Goal: Transaction & Acquisition: Subscribe to service/newsletter

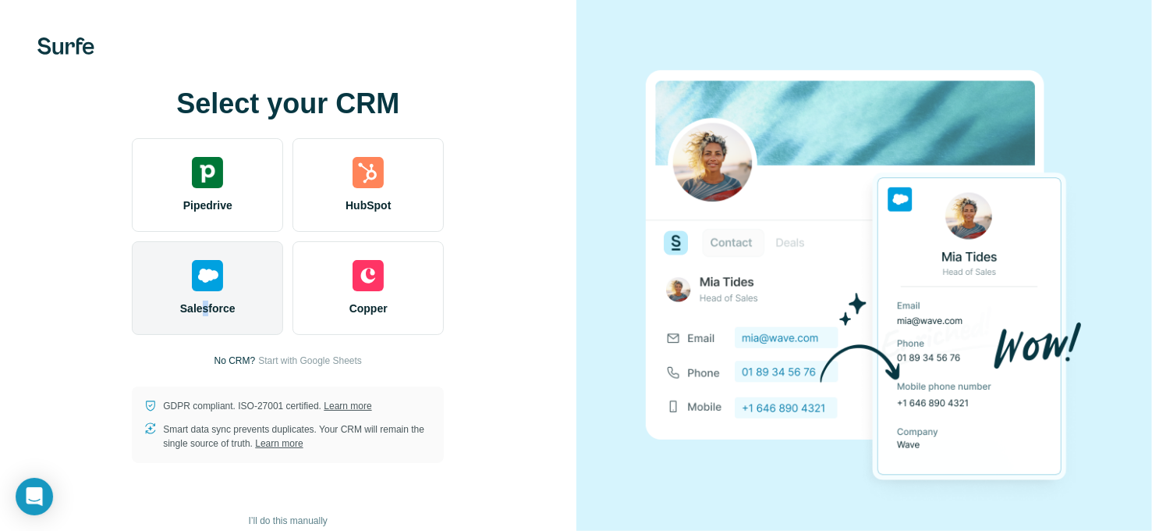
click at [207, 305] on span "Salesforce" at bounding box center [207, 308] width 55 height 16
